Goal: Task Accomplishment & Management: Manage account settings

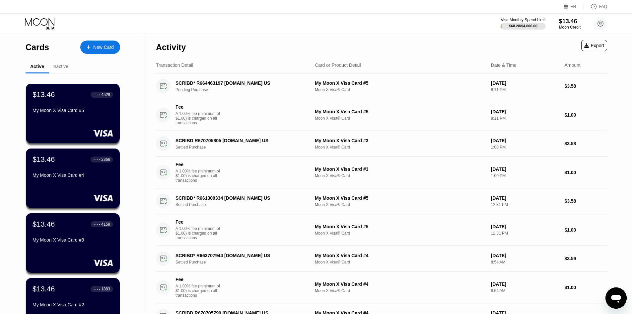
drag, startPoint x: 463, startPoint y: 39, endPoint x: 481, endPoint y: 35, distance: 18.7
click at [463, 39] on div "Activity Export" at bounding box center [381, 45] width 451 height 23
click at [66, 167] on div "$13.46 ● ● ● ● 2366 My Moon X Visa Card #4" at bounding box center [72, 168] width 81 height 26
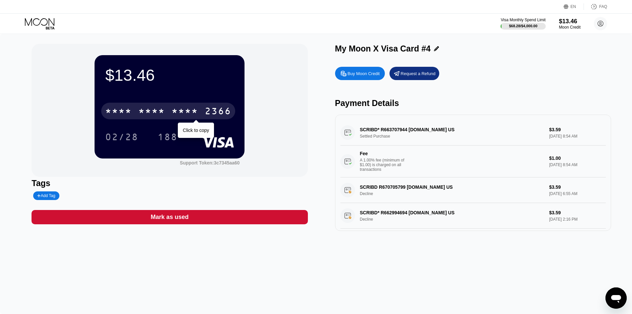
click at [141, 109] on div "* * * *" at bounding box center [151, 111] width 27 height 11
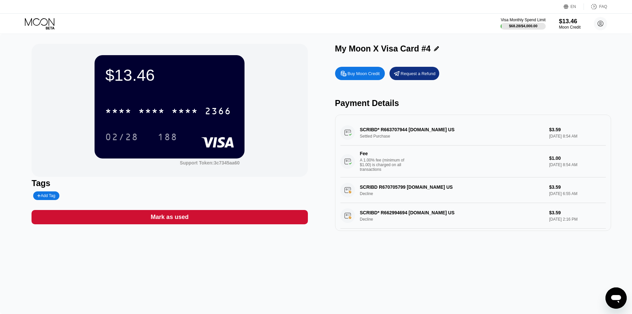
click at [33, 18] on icon at bounding box center [40, 24] width 31 height 12
